Goal: Navigation & Orientation: Find specific page/section

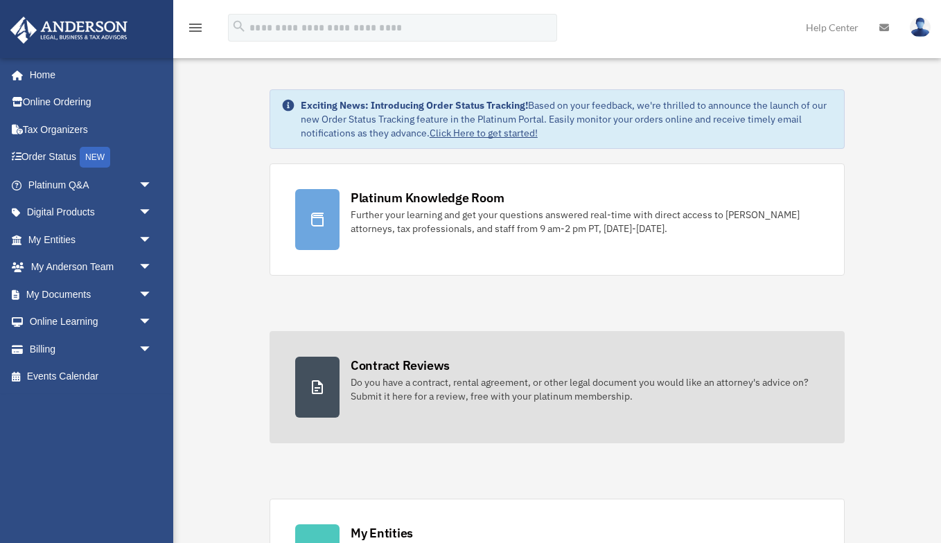
click at [344, 365] on link "Contract Reviews Do you have a contract, rental agreement, or other legal docum…" at bounding box center [557, 387] width 575 height 112
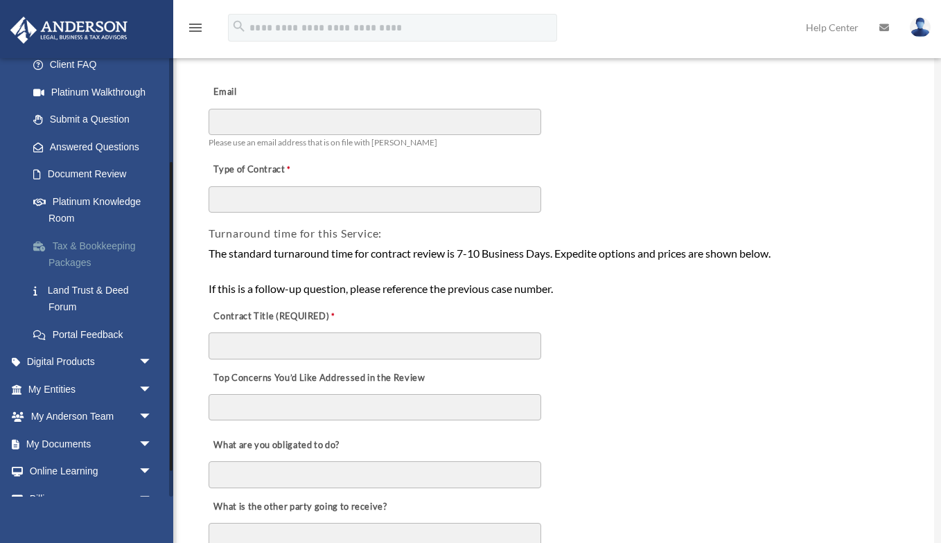
scroll to position [149, 0]
click at [80, 289] on link "Land Trust & Deed Forum" at bounding box center [96, 297] width 154 height 44
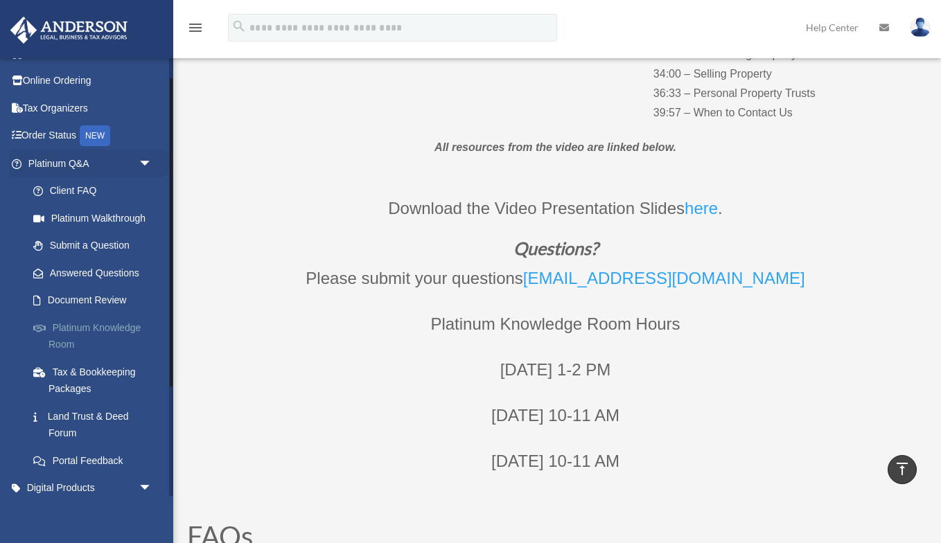
scroll to position [29, 0]
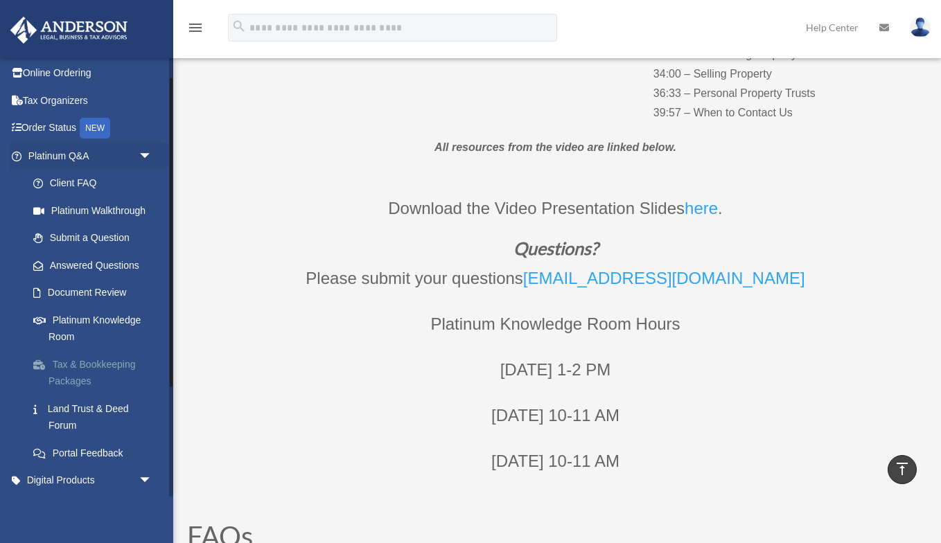
click at [95, 363] on link "Tax & Bookkeeping Packages" at bounding box center [96, 373] width 154 height 44
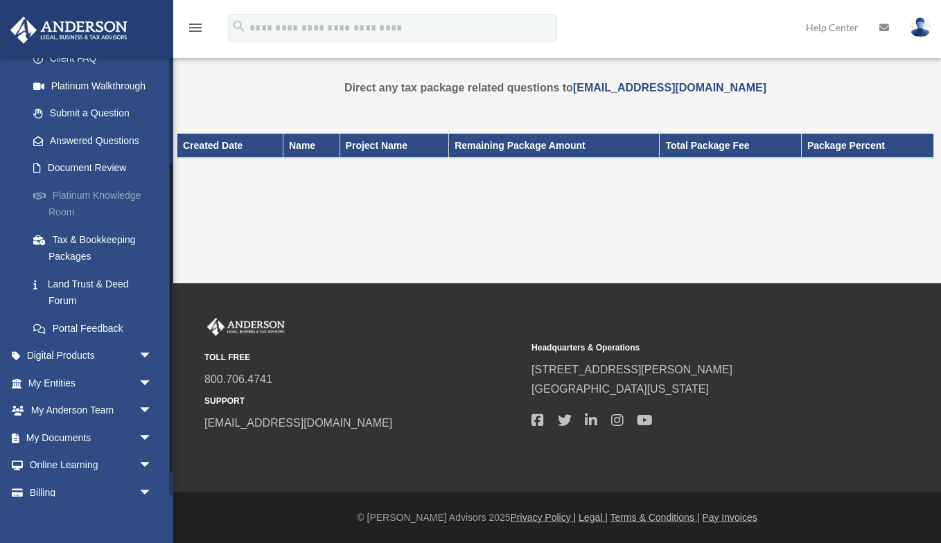
scroll to position [186, 0]
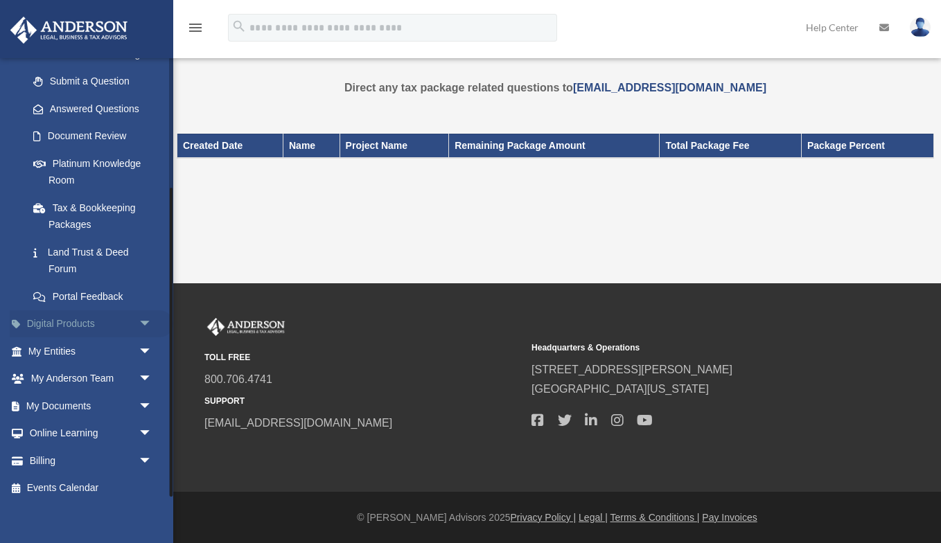
click at [69, 315] on link "Digital Products arrow_drop_down" at bounding box center [92, 324] width 164 height 28
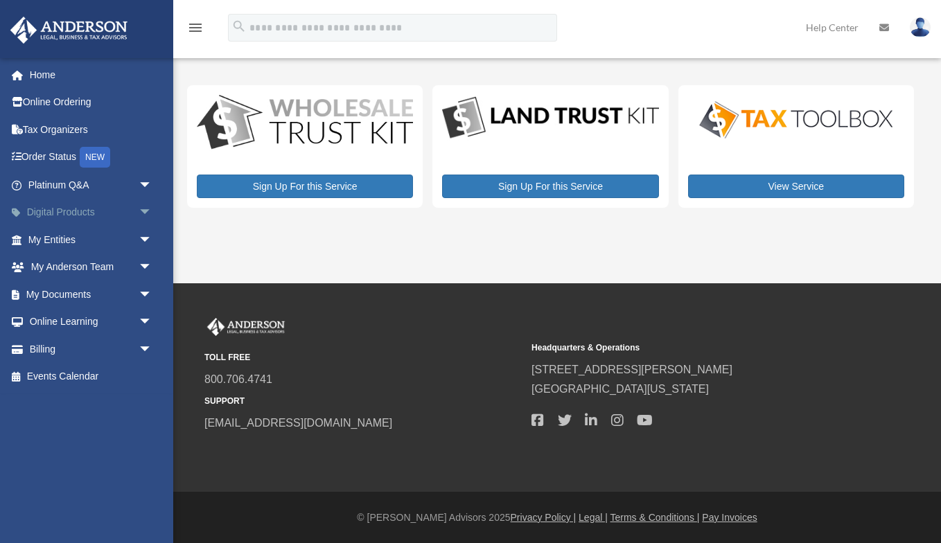
click at [72, 216] on link "Digital Products arrow_drop_down" at bounding box center [92, 213] width 164 height 28
click at [65, 184] on link "Platinum Q&A arrow_drop_down" at bounding box center [92, 185] width 164 height 28
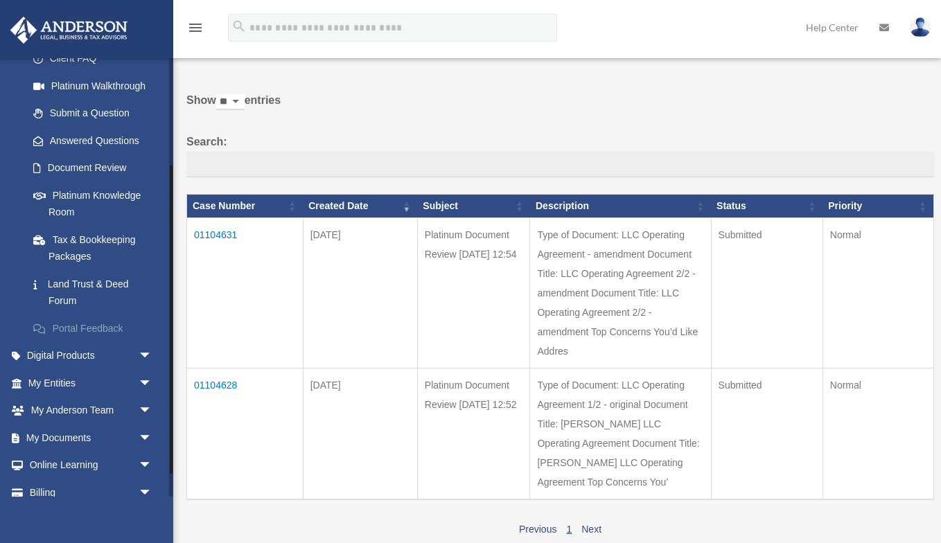
scroll to position [153, 0]
click at [143, 349] on span "arrow_drop_down" at bounding box center [153, 357] width 28 height 28
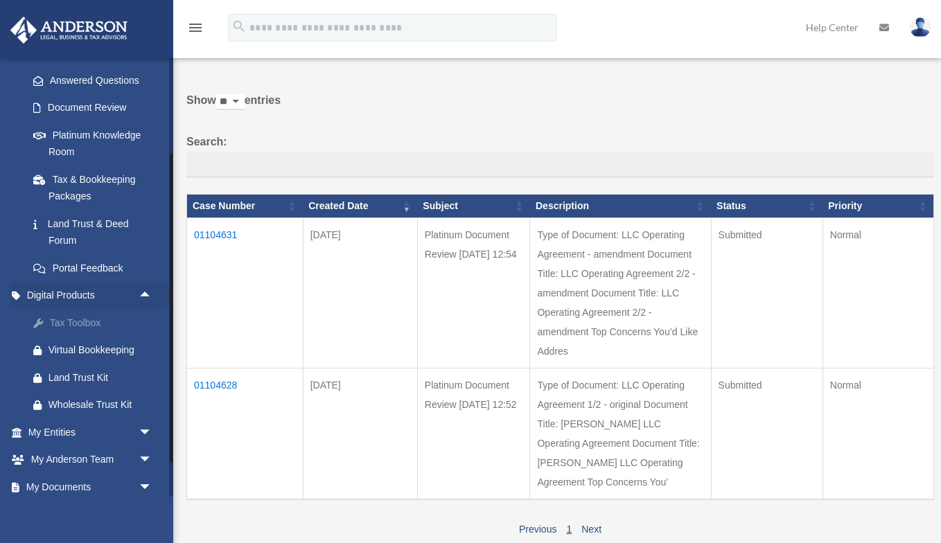
scroll to position [217, 0]
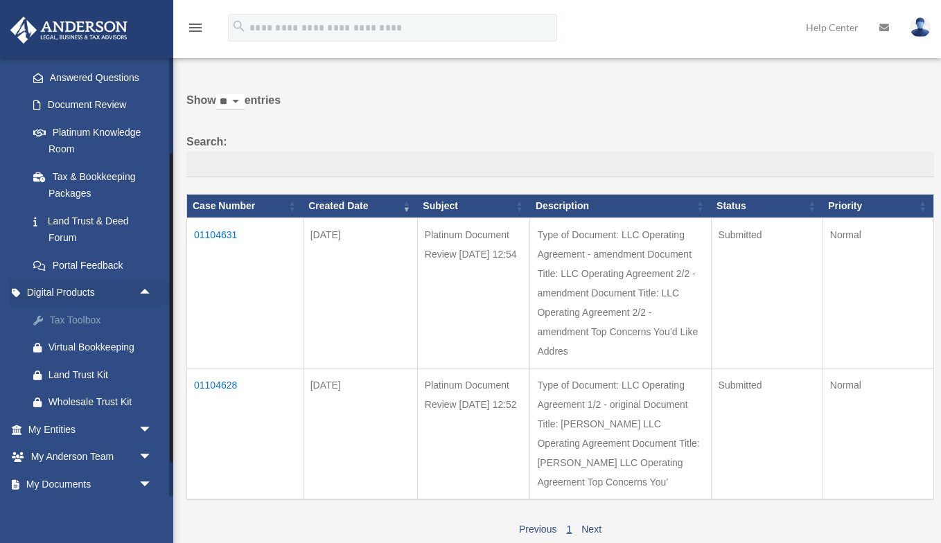
click at [75, 312] on div "Tax Toolbox" at bounding box center [102, 320] width 107 height 17
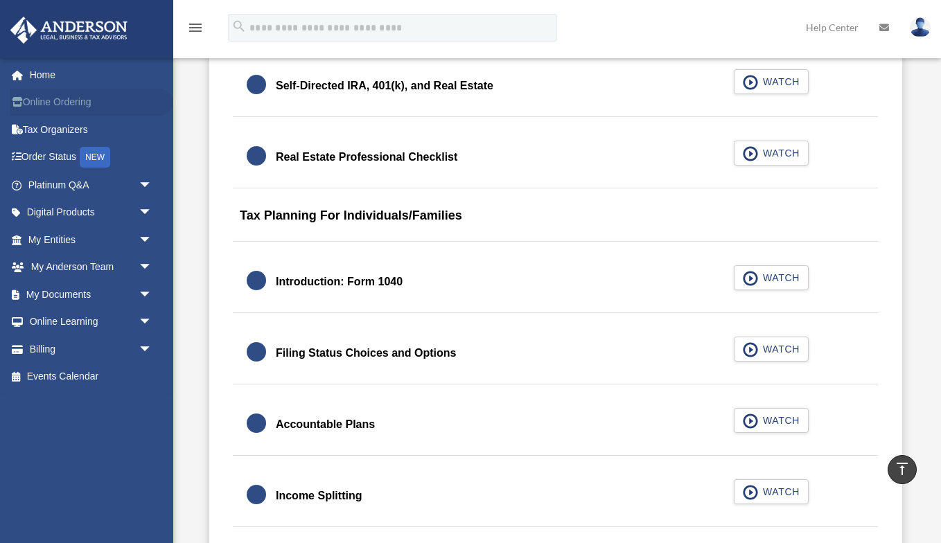
scroll to position [1759, 0]
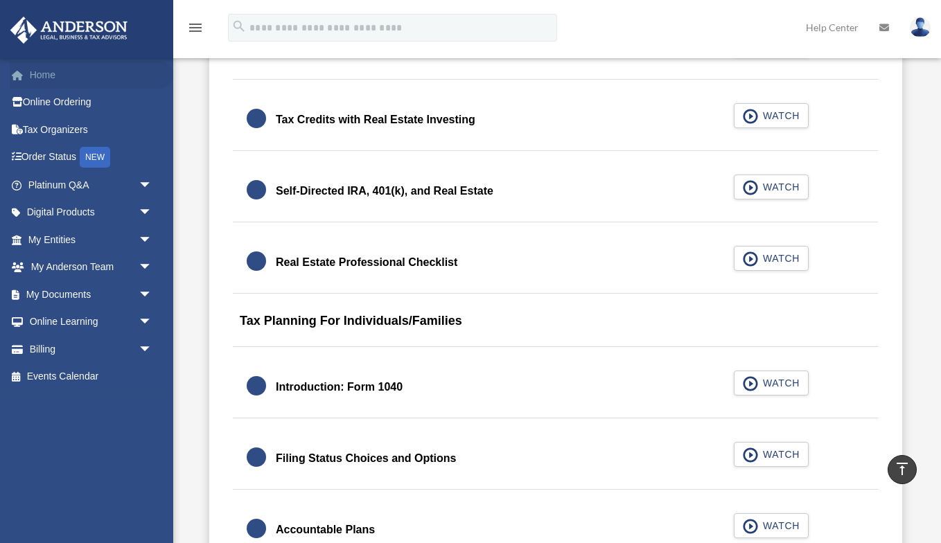
click at [40, 72] on link "Home" at bounding box center [92, 75] width 164 height 28
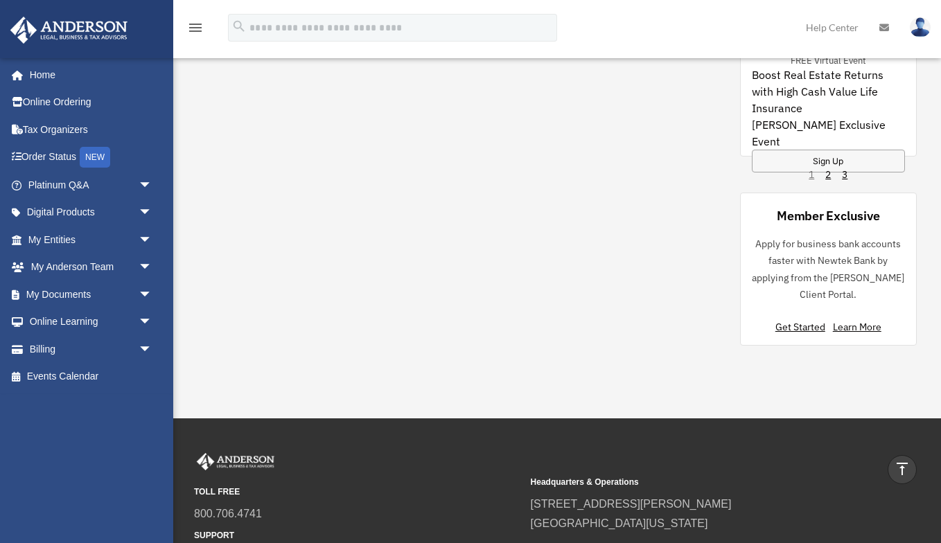
scroll to position [1304, 0]
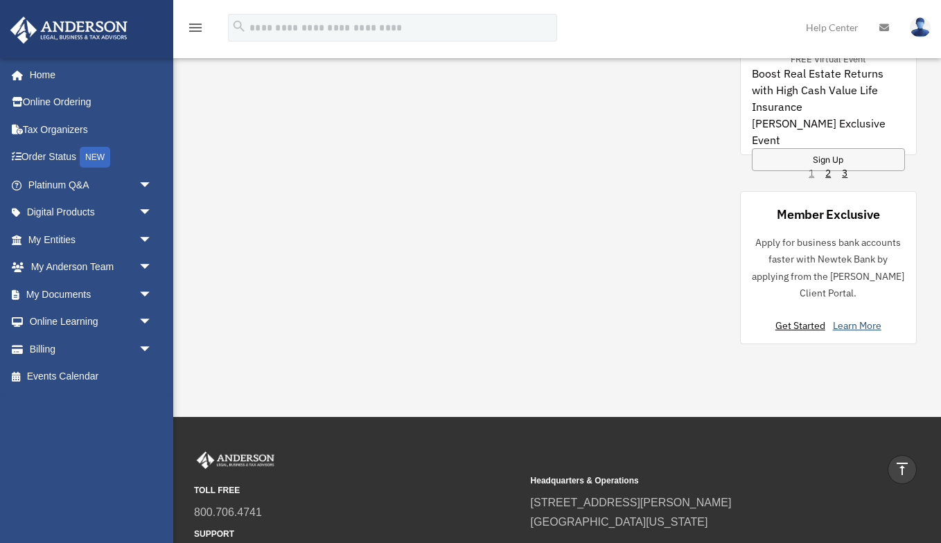
click at [859, 323] on link "Learn More" at bounding box center [857, 326] width 49 height 12
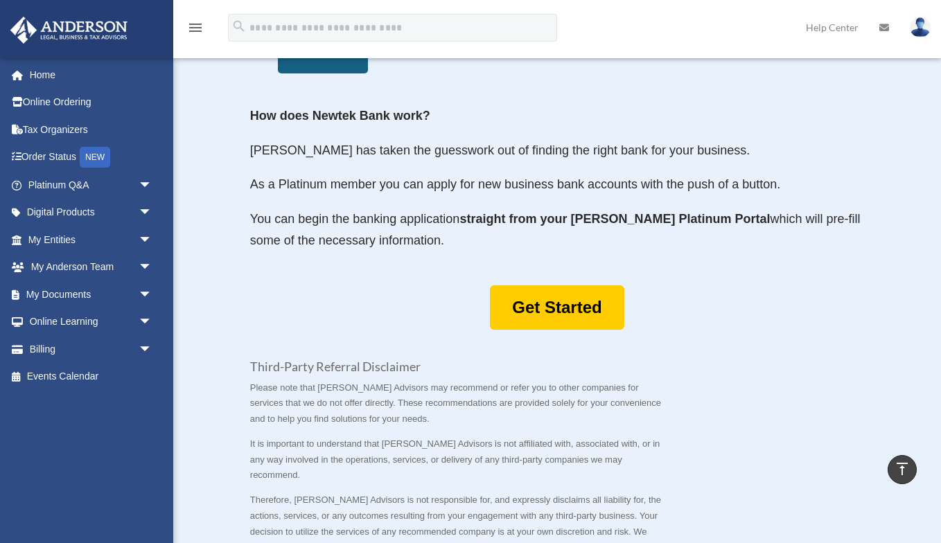
scroll to position [655, 0]
